Goal: Task Accomplishment & Management: Manage account settings

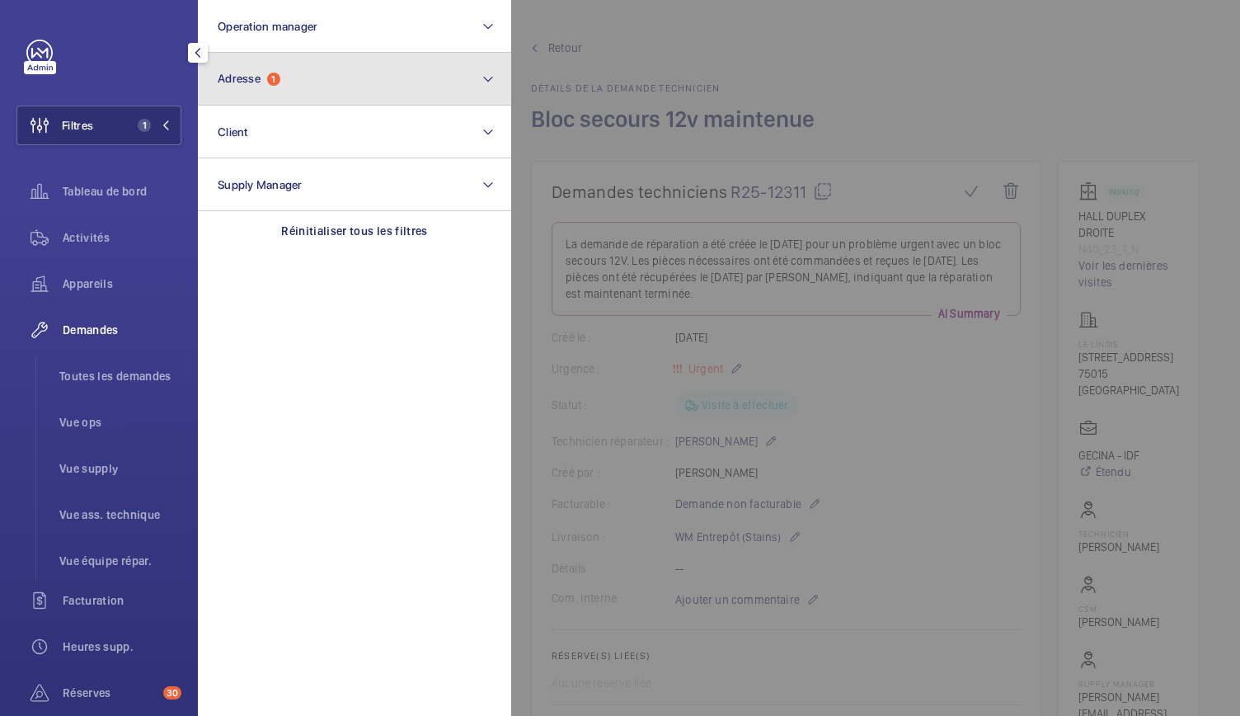
click at [341, 94] on button "Adresse 1" at bounding box center [354, 79] width 313 height 53
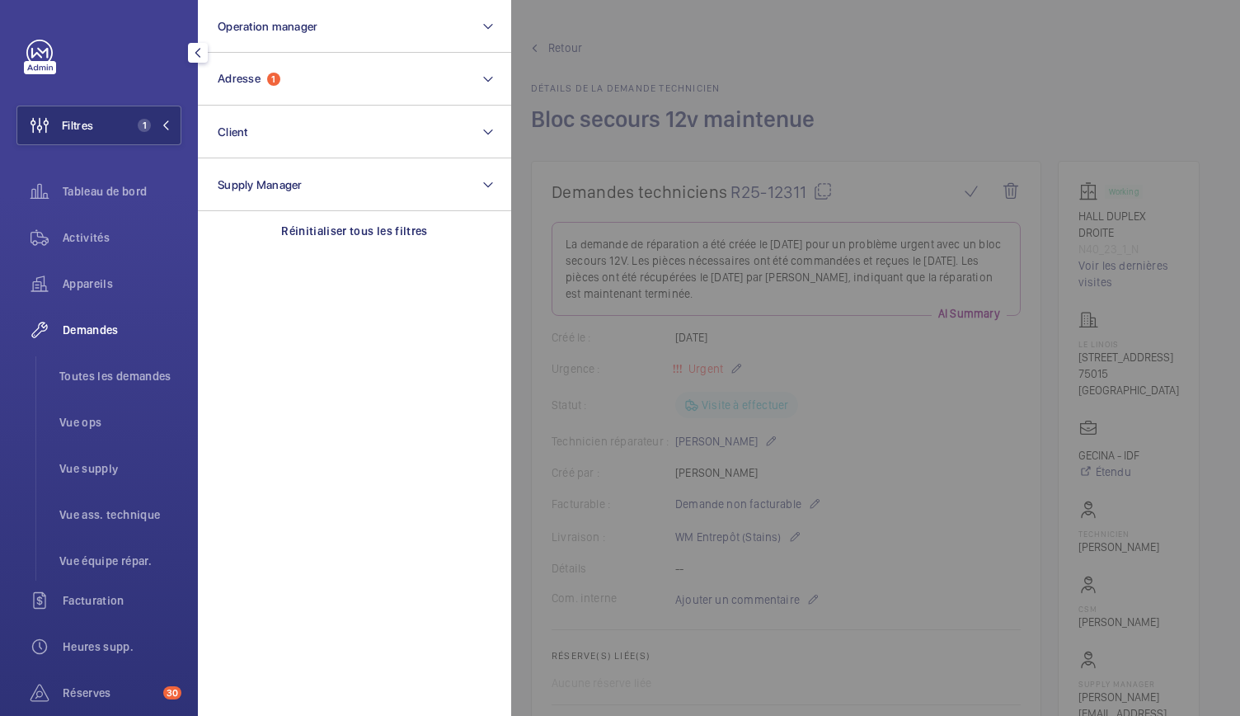
scroll to position [482, 0]
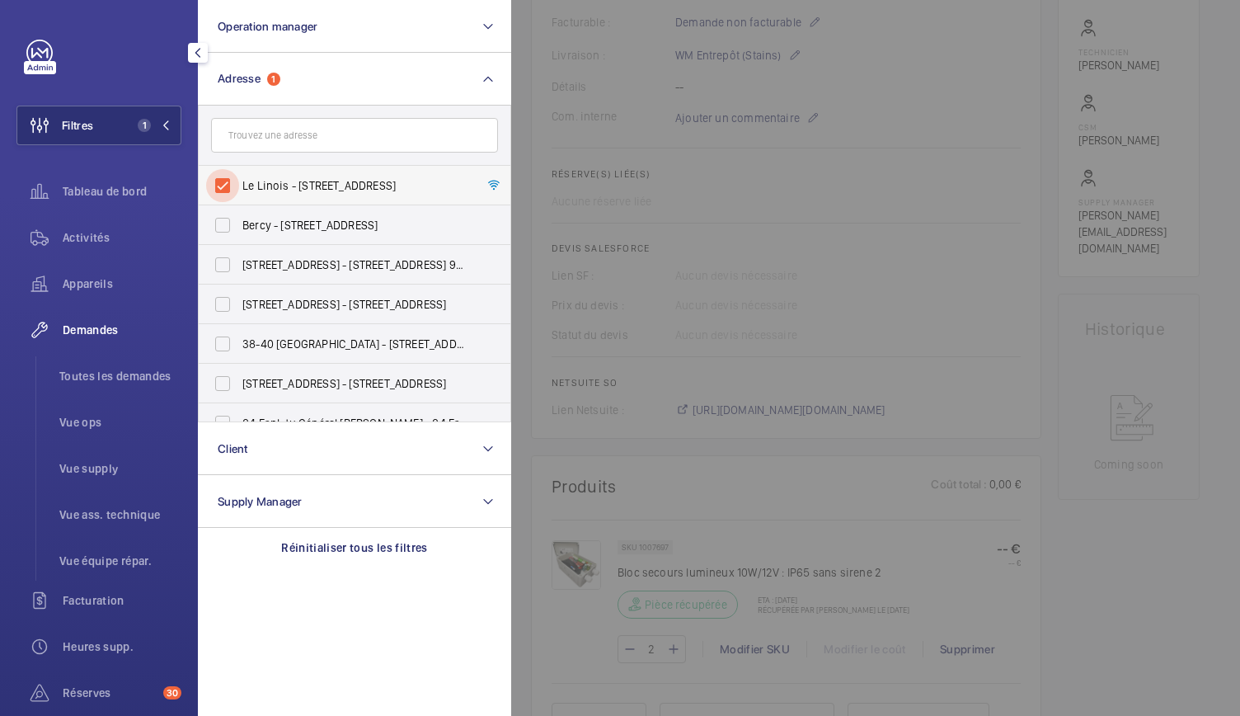
click at [223, 184] on input "Le Linois - 23 Rue Linois, PARIS 75015" at bounding box center [222, 185] width 33 height 33
checkbox input "false"
click at [247, 134] on input "text" at bounding box center [354, 135] width 287 height 35
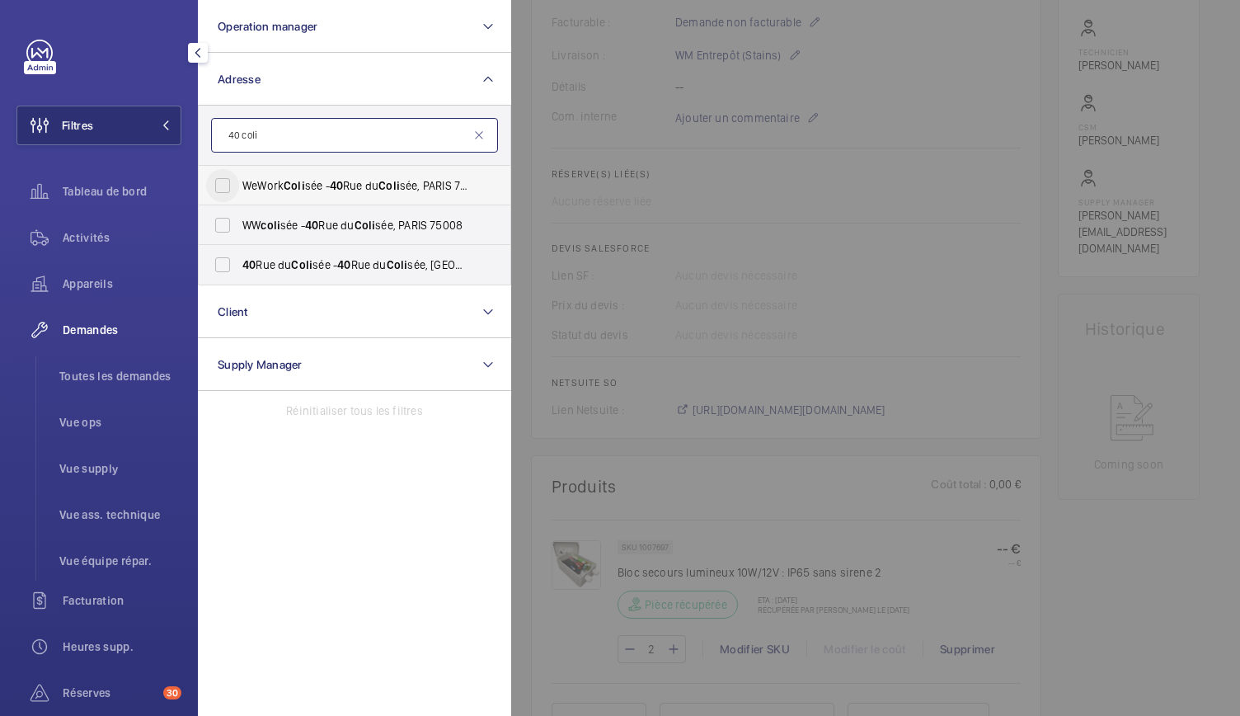
type input "40 coli"
click at [233, 184] on input "WeWork Coli sée - 40 Rue du Coli sée, PARIS 75008" at bounding box center [222, 185] width 33 height 33
checkbox input "true"
click at [231, 214] on input "WW coli sée - 40 Rue du Coli sée, PARIS 75008" at bounding box center [222, 225] width 33 height 33
checkbox input "true"
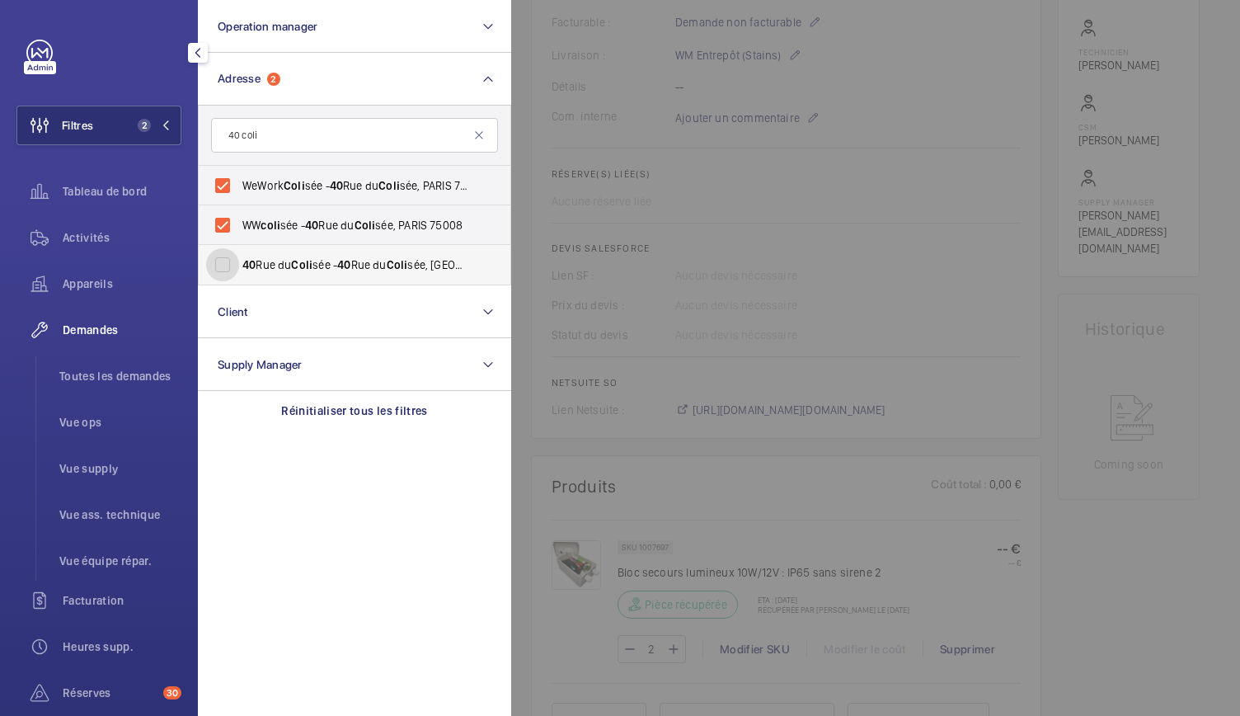
click at [228, 248] on input "40 Rue du Coli sée - 40 Rue du Coli sée, 75008 PARIS, PARIS 75008" at bounding box center [222, 264] width 33 height 33
checkbox input "true"
click at [548, 147] on div at bounding box center [1131, 358] width 1240 height 716
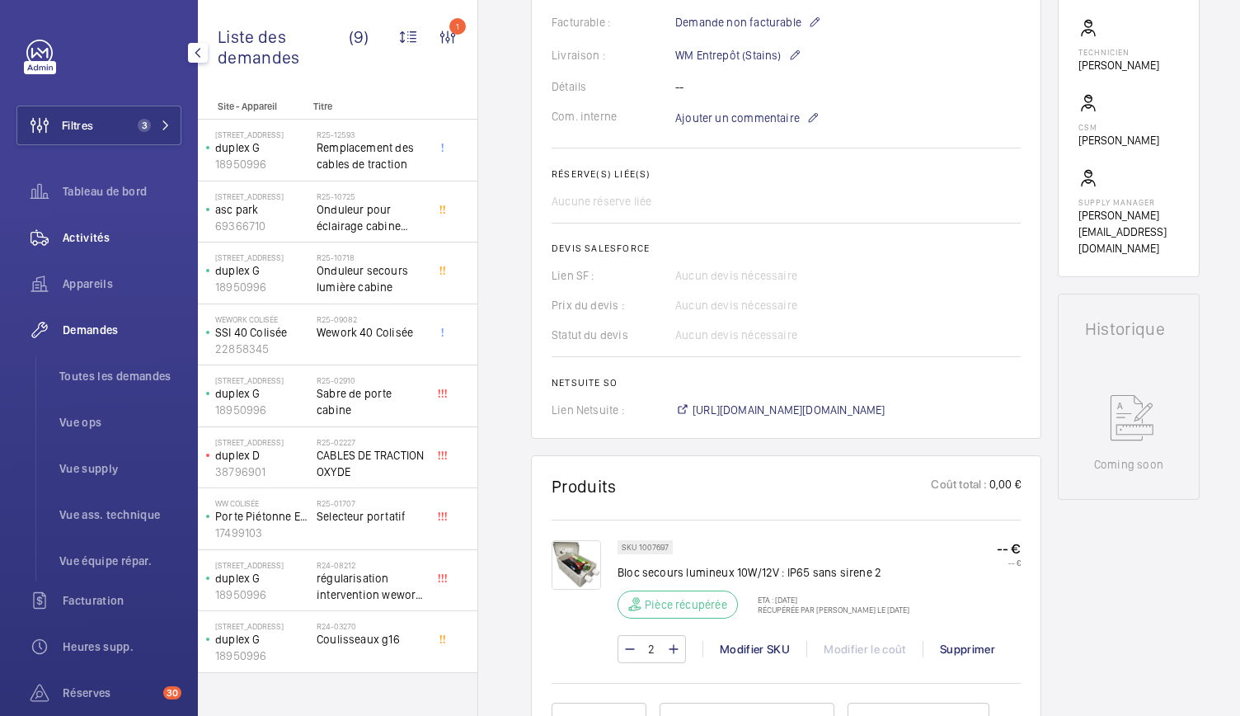
click at [92, 241] on span "Activités" at bounding box center [122, 237] width 119 height 16
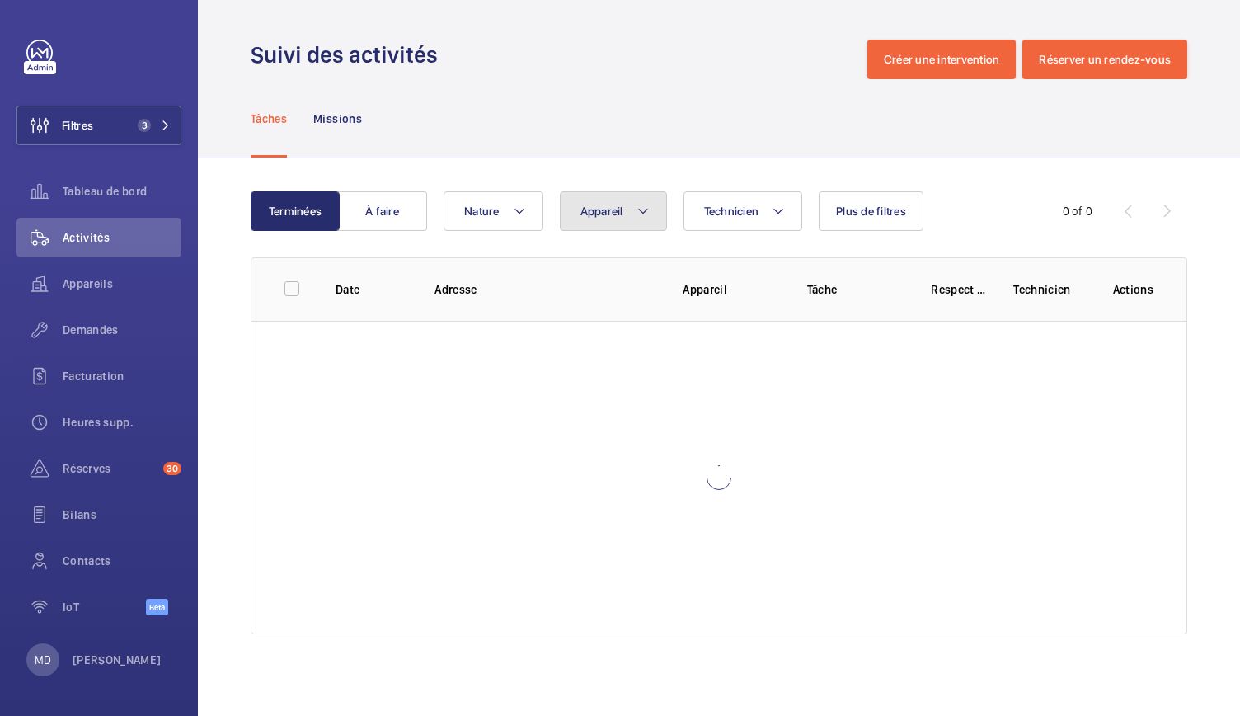
click at [596, 212] on span "Appareil" at bounding box center [602, 211] width 43 height 13
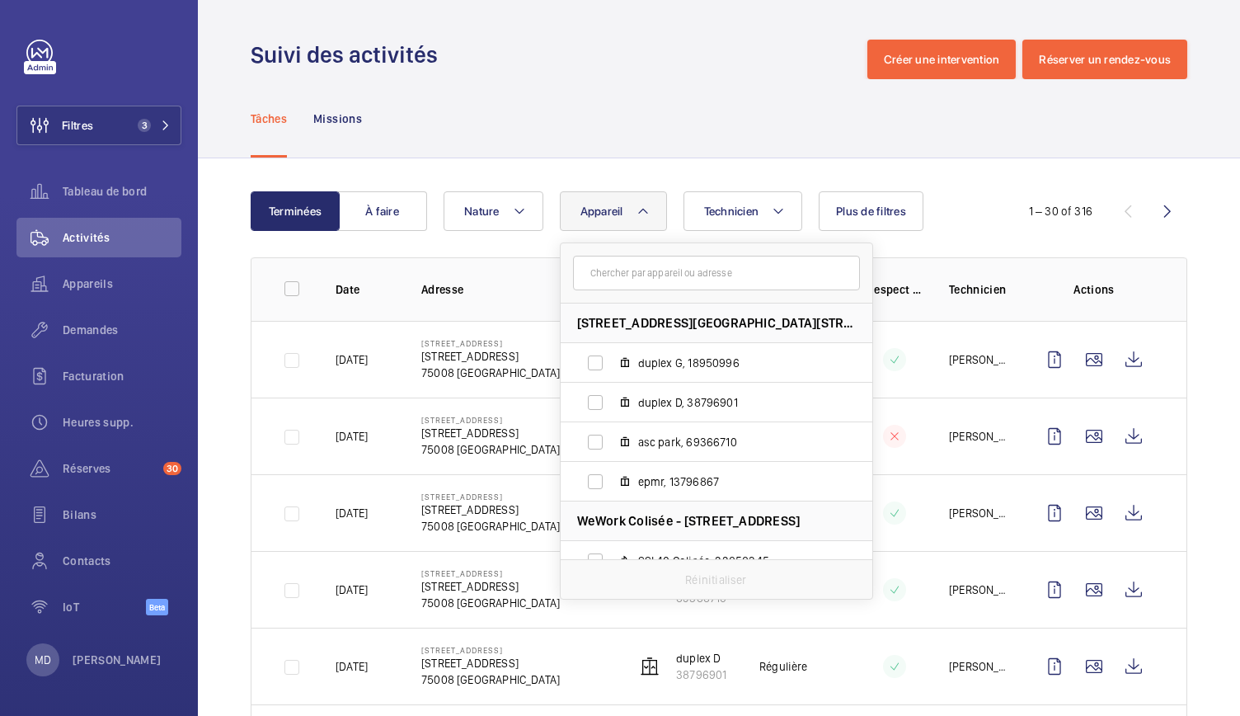
click at [602, 110] on div "Tâches Missions" at bounding box center [719, 118] width 937 height 78
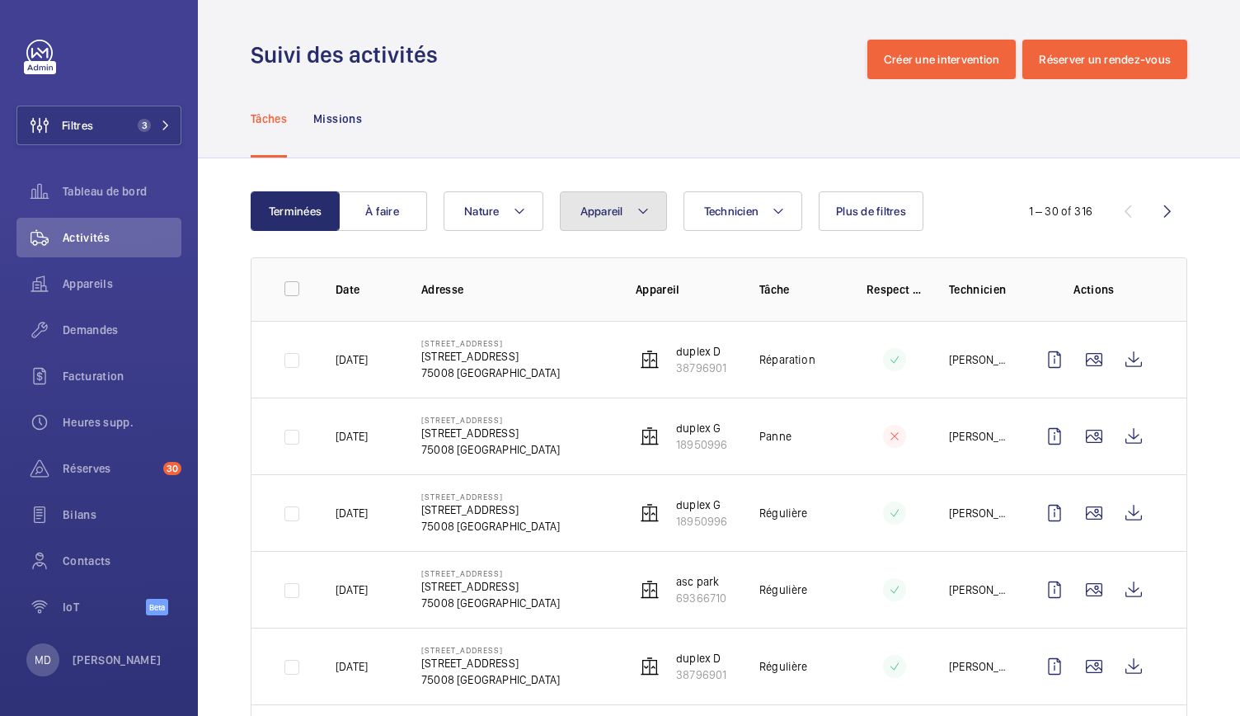
click at [594, 219] on button "Appareil" at bounding box center [613, 211] width 107 height 40
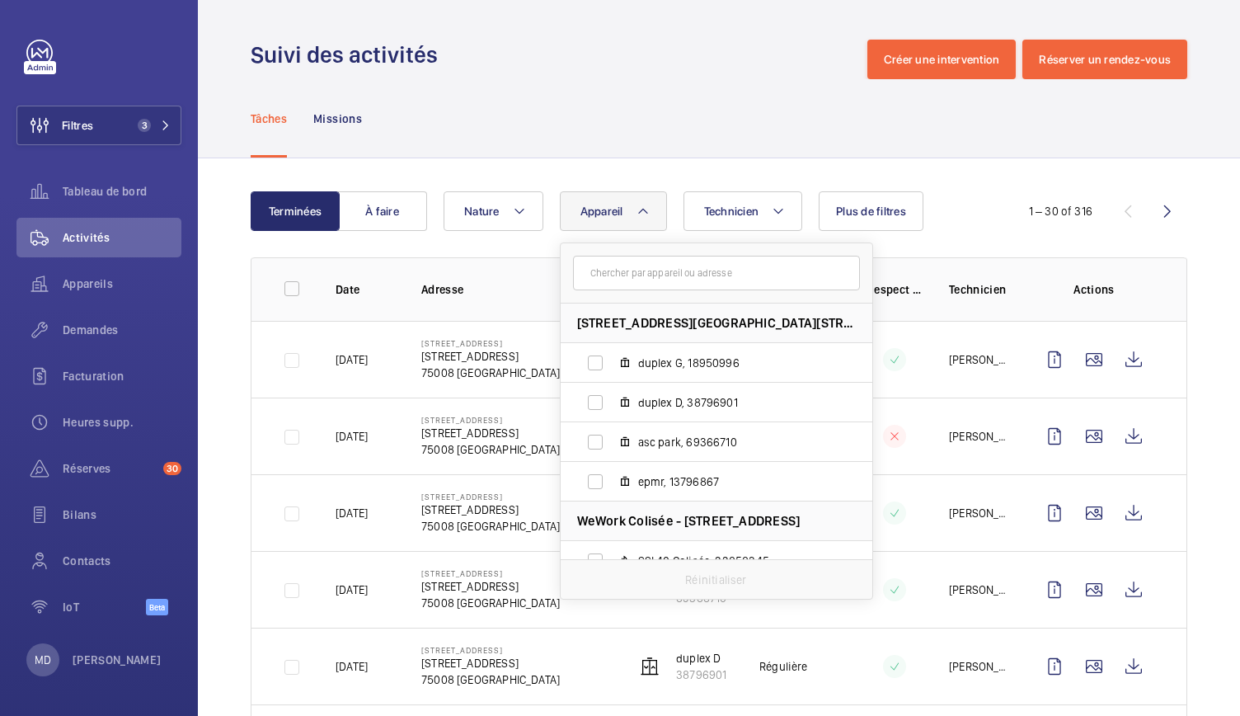
click at [602, 133] on div "Tâches Missions" at bounding box center [719, 118] width 937 height 78
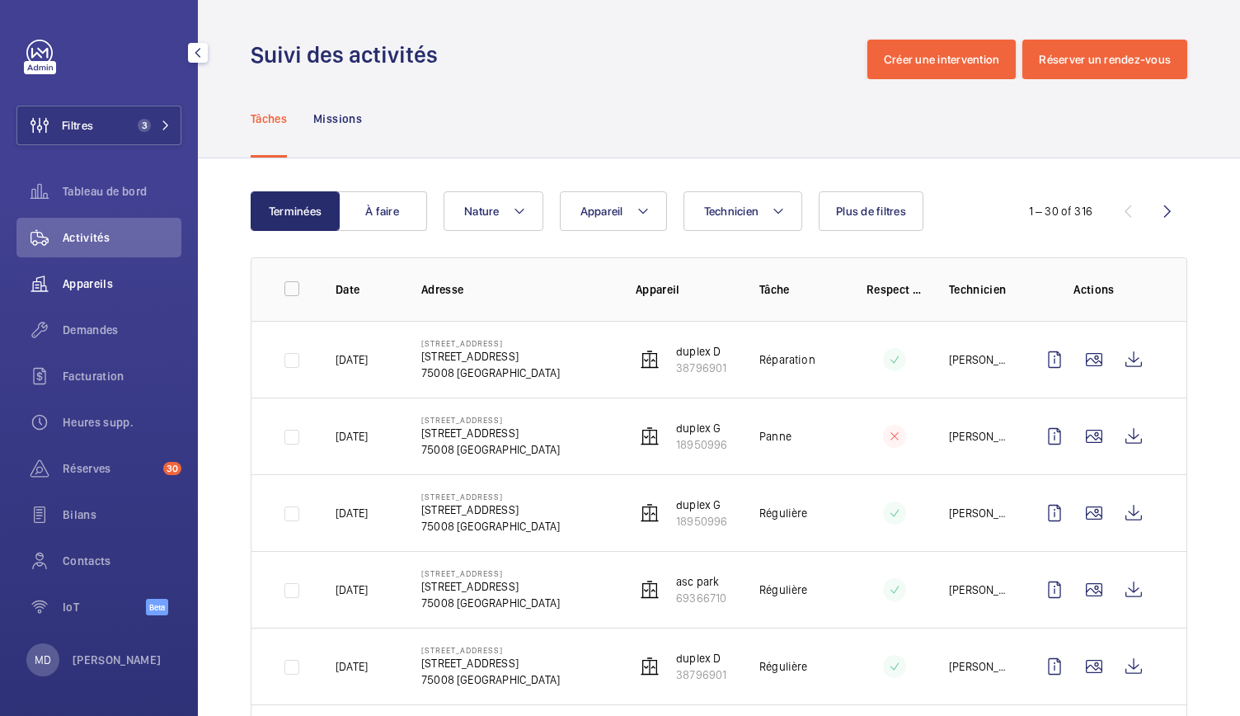
click at [90, 291] on span "Appareils" at bounding box center [122, 283] width 119 height 16
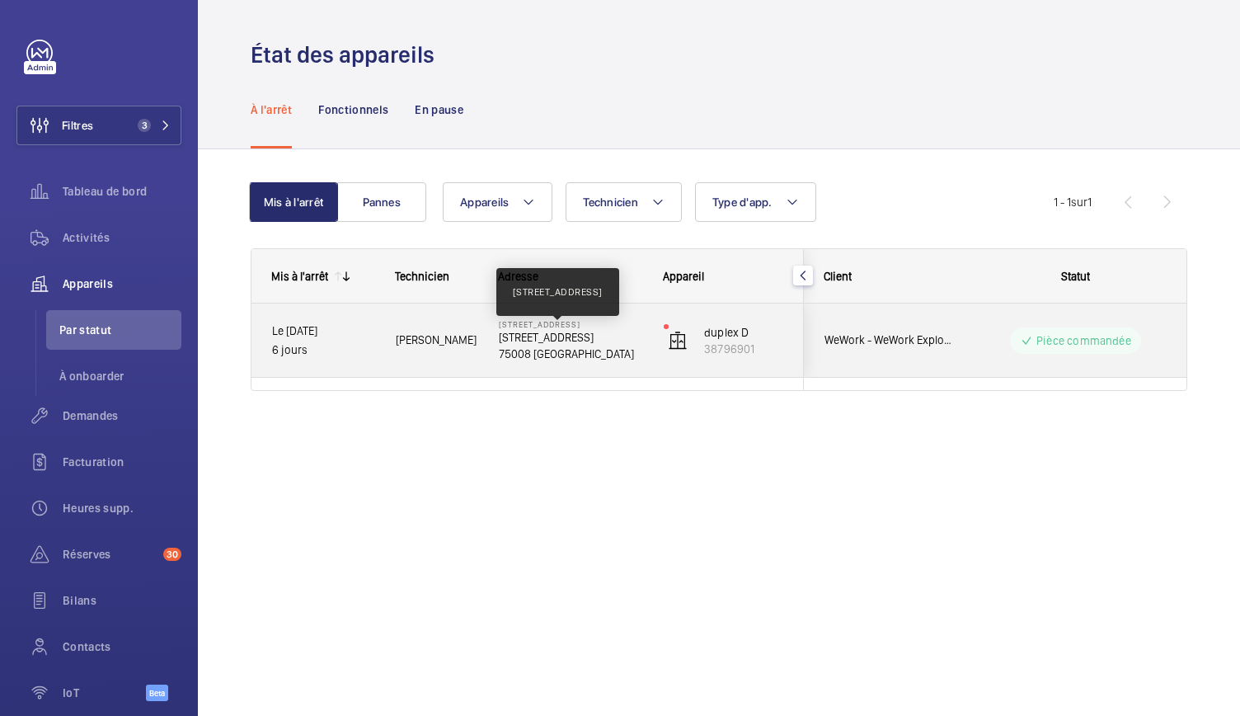
click at [558, 344] on p "40 Rue du Colisée, 75008 PARIS" at bounding box center [570, 337] width 143 height 16
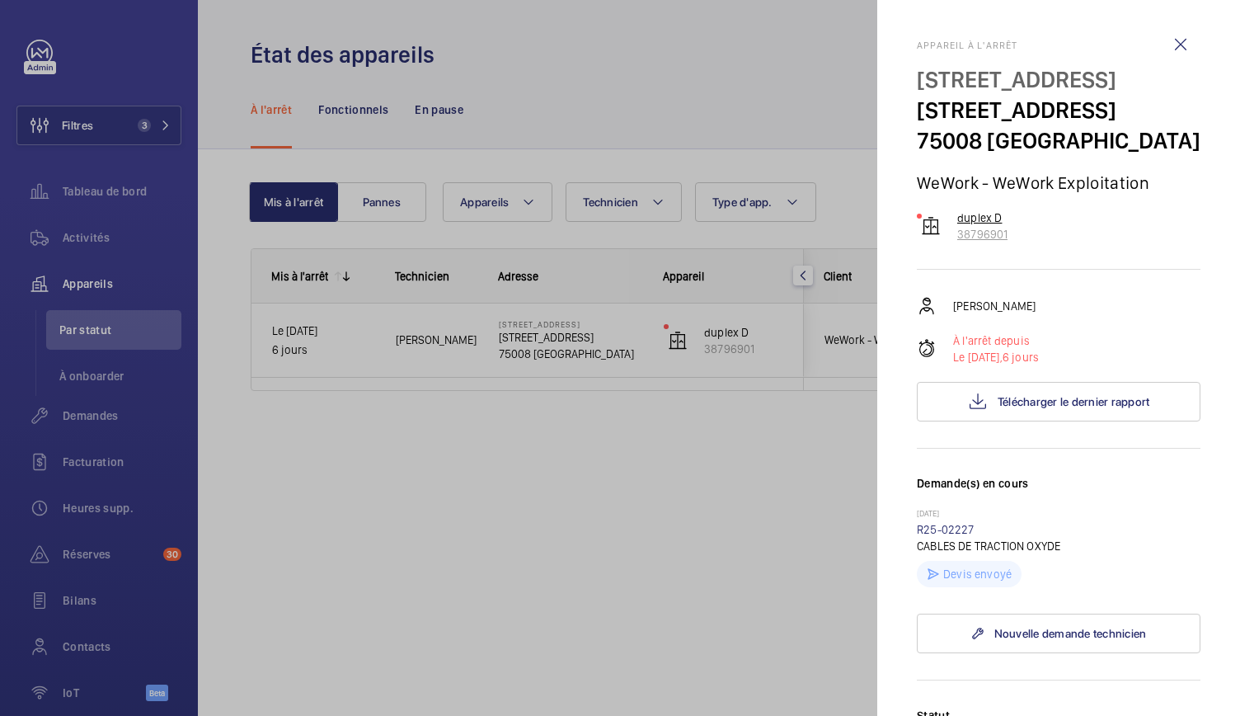
click at [980, 226] on p "duplex D" at bounding box center [982, 217] width 50 height 16
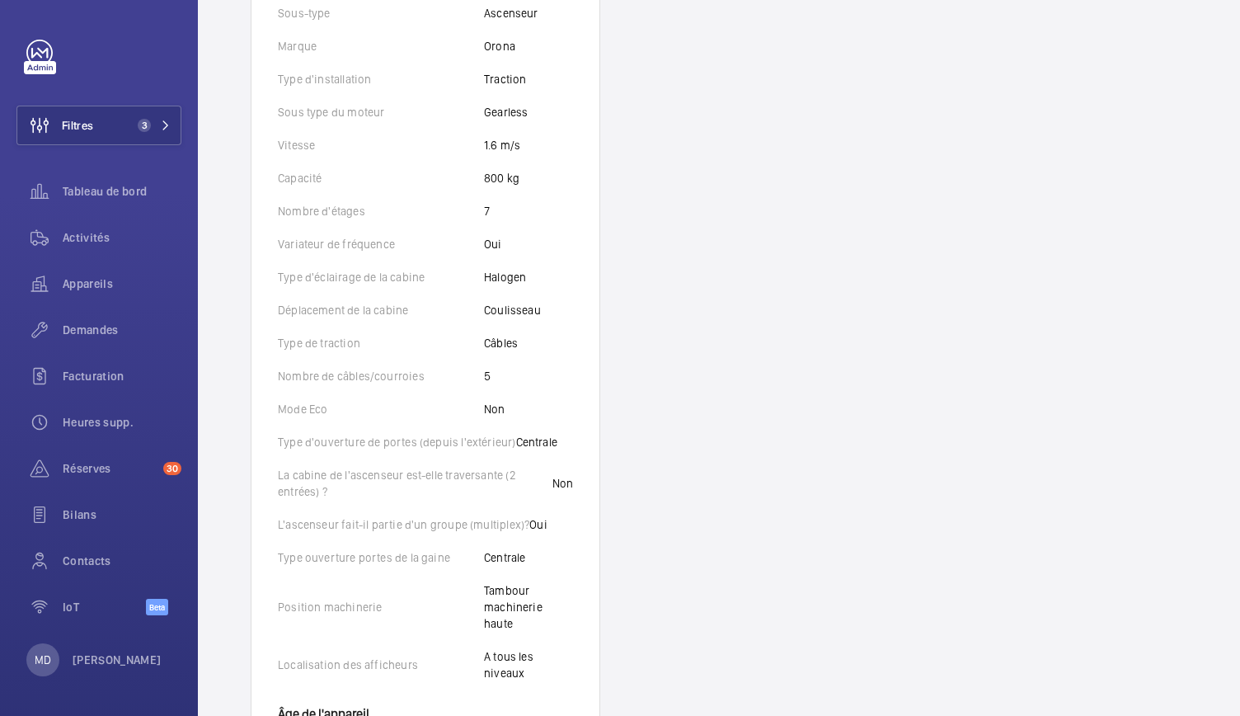
scroll to position [553, 0]
drag, startPoint x: 501, startPoint y: 212, endPoint x: 478, endPoint y: 212, distance: 23.1
click at [478, 212] on div "Nombre d'étages 7" at bounding box center [425, 210] width 295 height 16
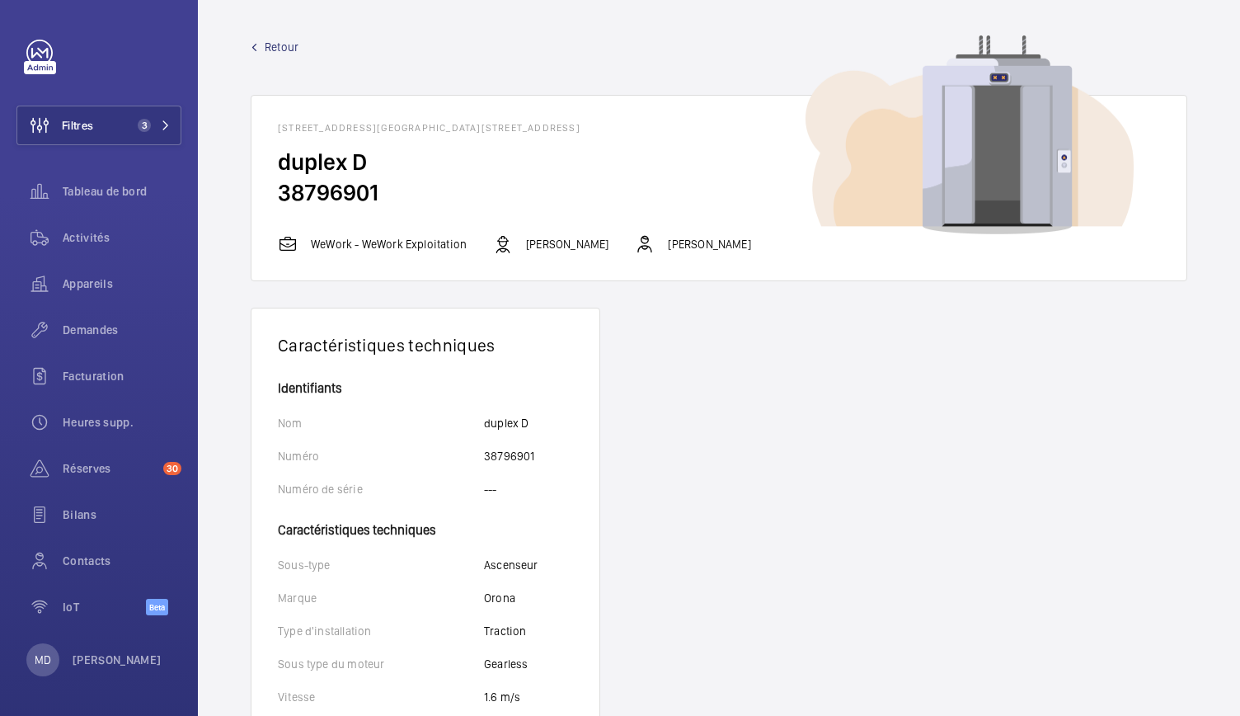
scroll to position [0, 0]
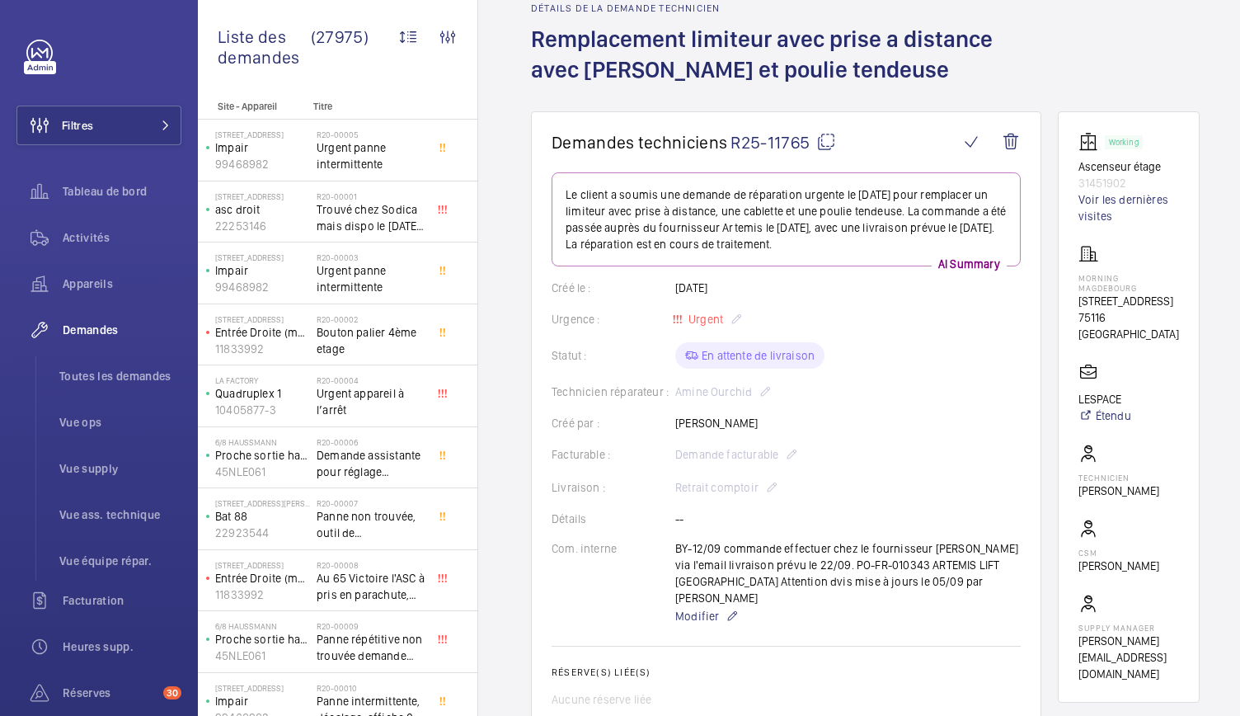
scroll to position [79, 0]
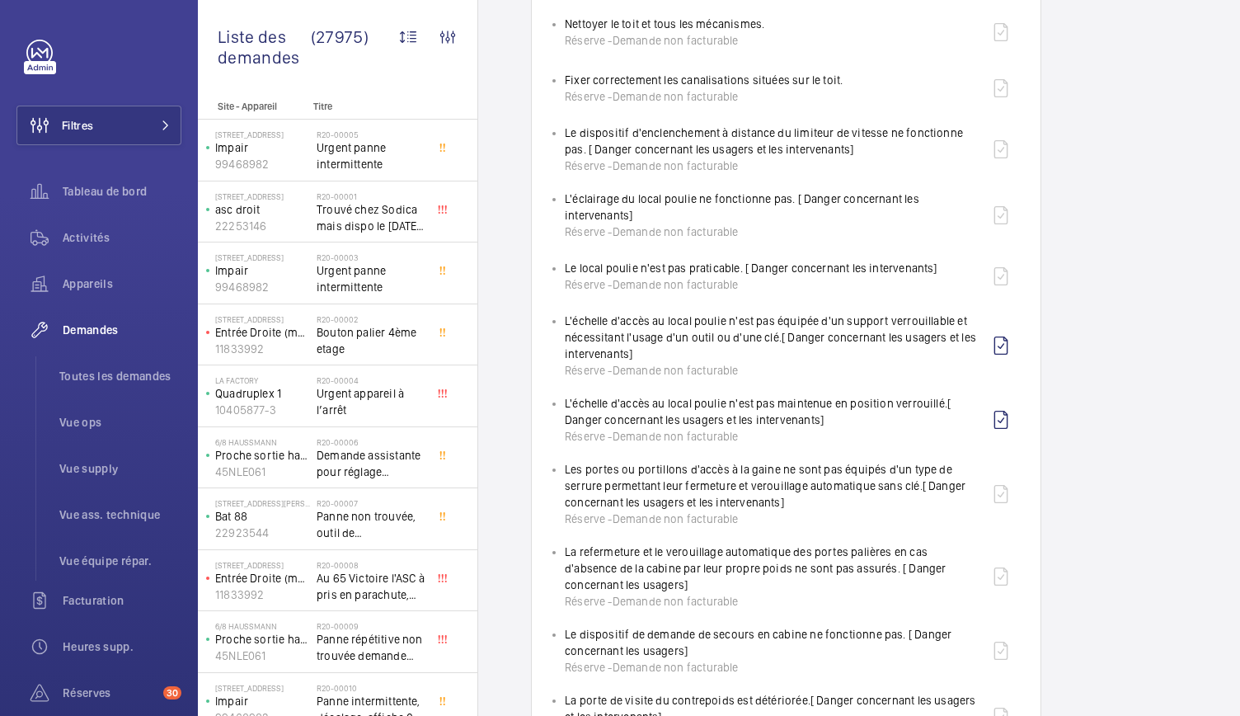
scroll to position [727, 0]
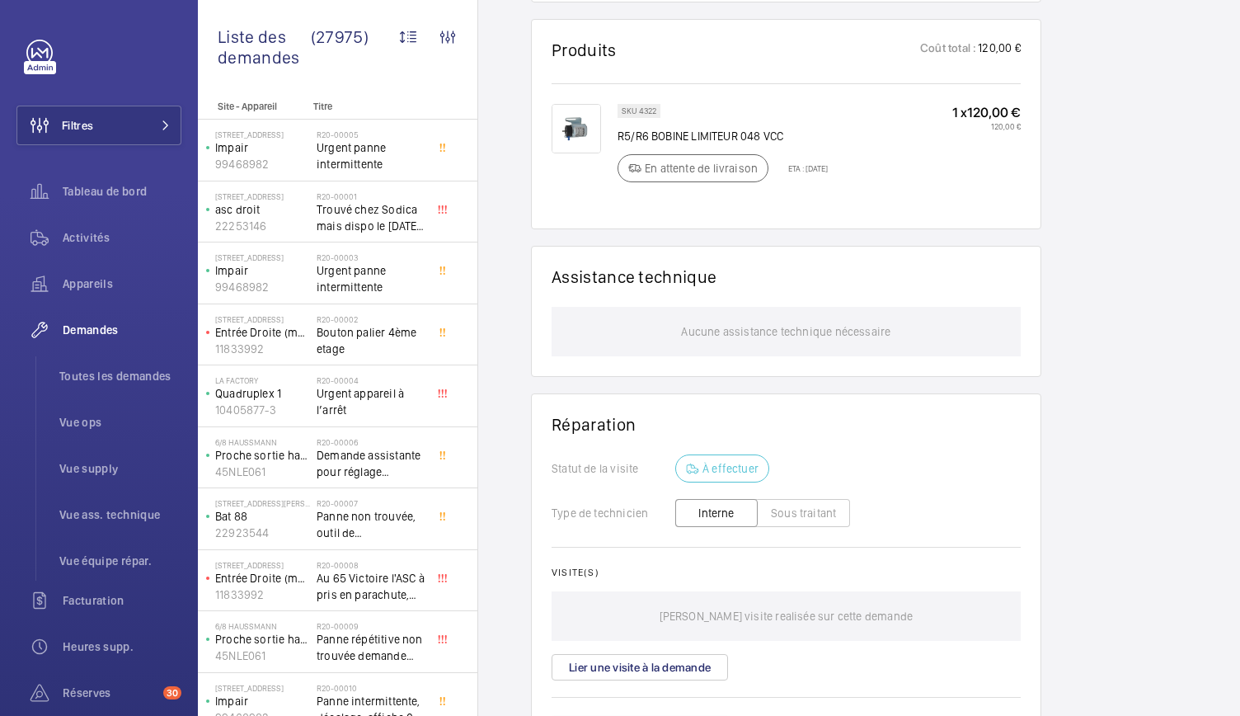
scroll to position [822, 0]
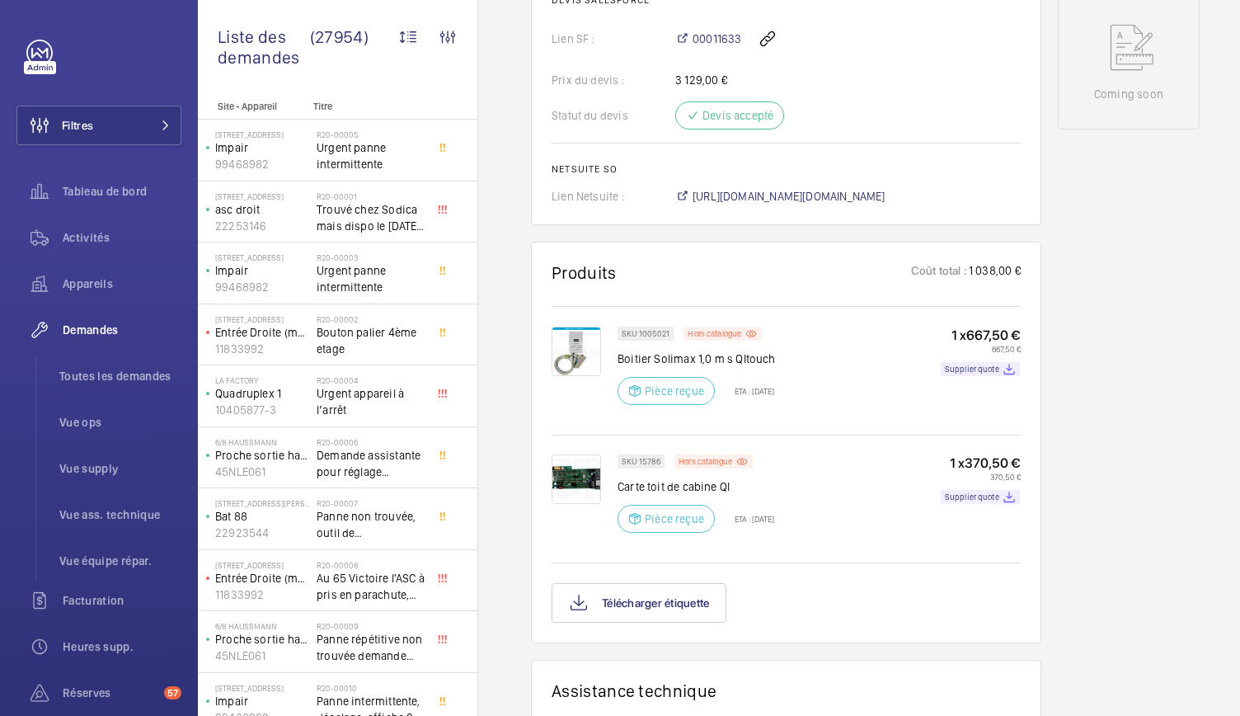
scroll to position [689, 0]
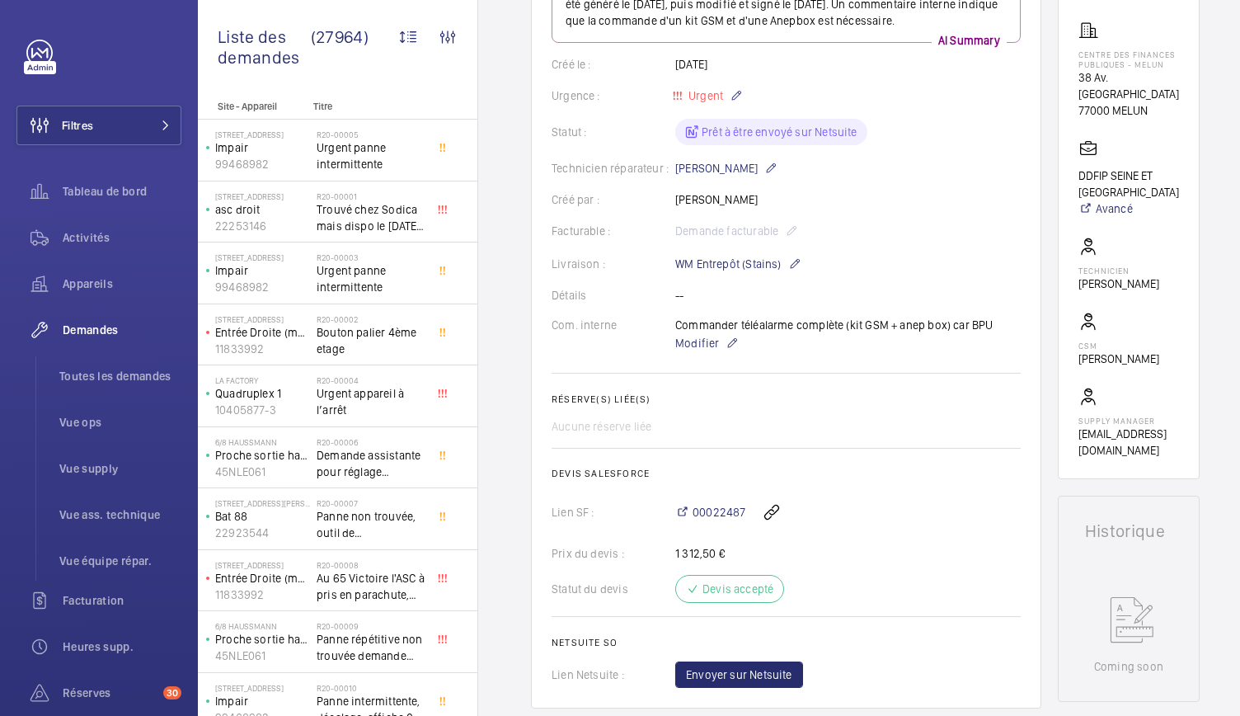
scroll to position [134, 0]
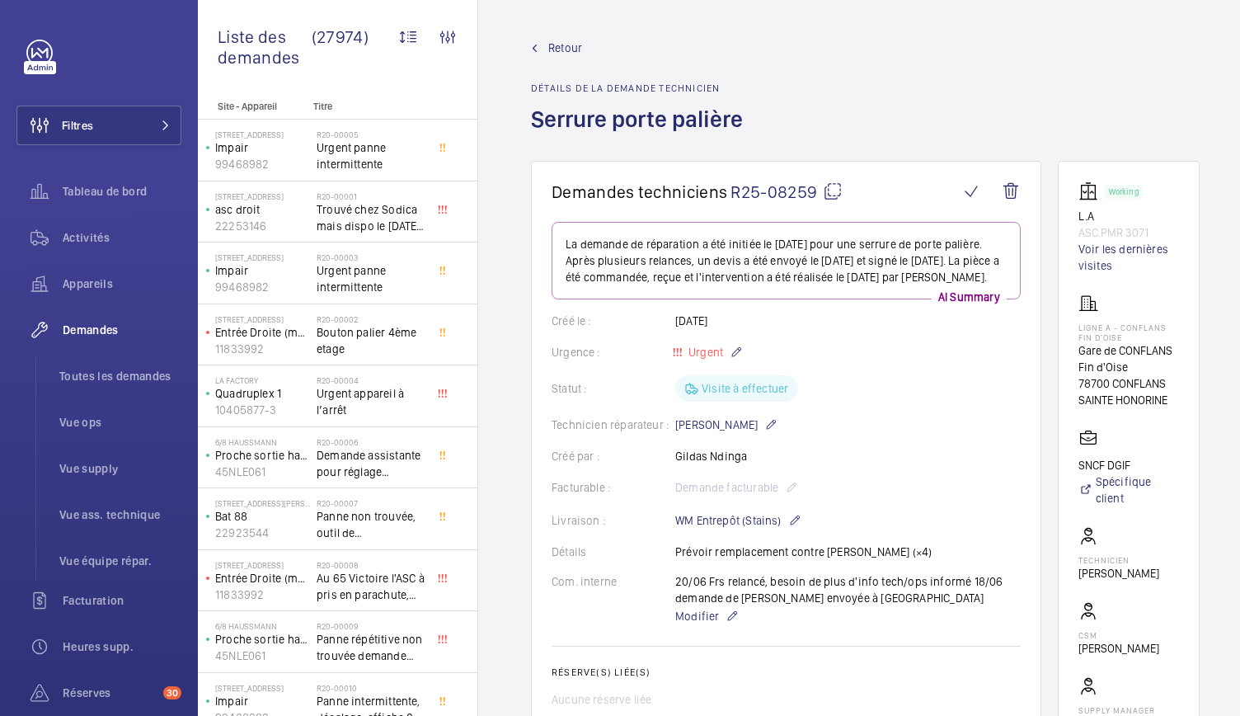
scroll to position [804, 0]
